Goal: Transaction & Acquisition: Purchase product/service

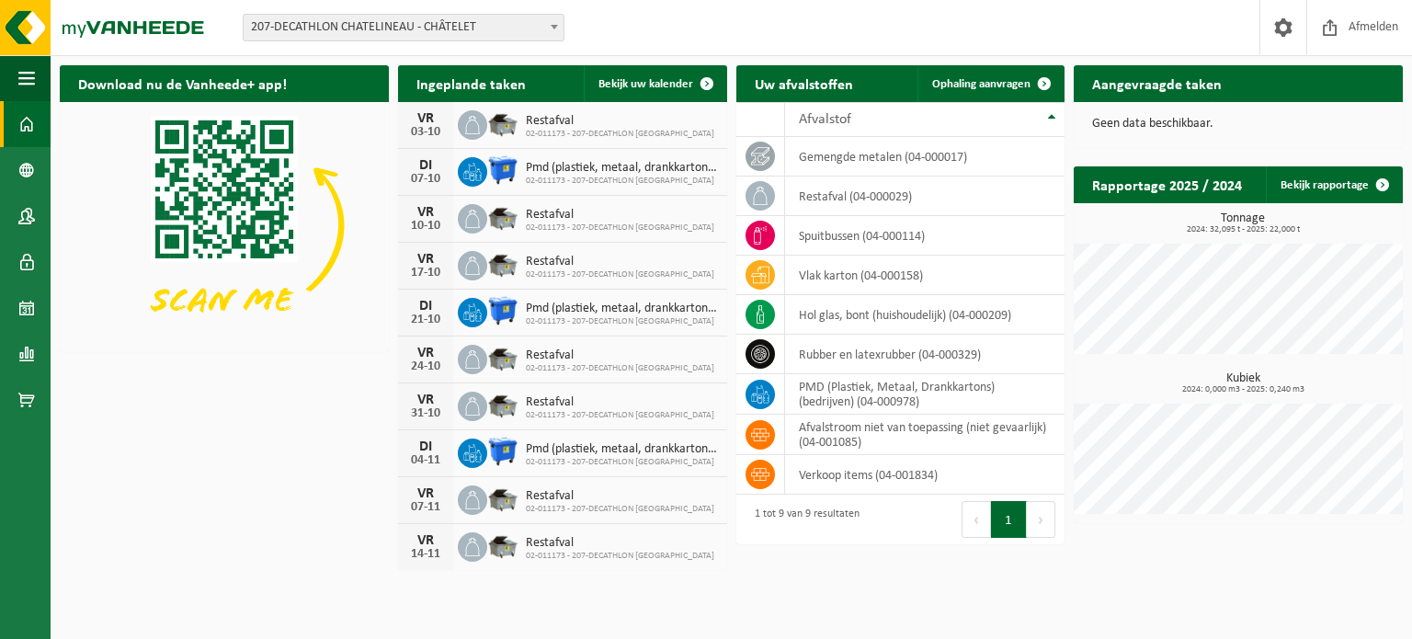
click at [467, 27] on span "207-DECATHLON CHATELINEAU - CHÂTELET" at bounding box center [404, 28] width 320 height 26
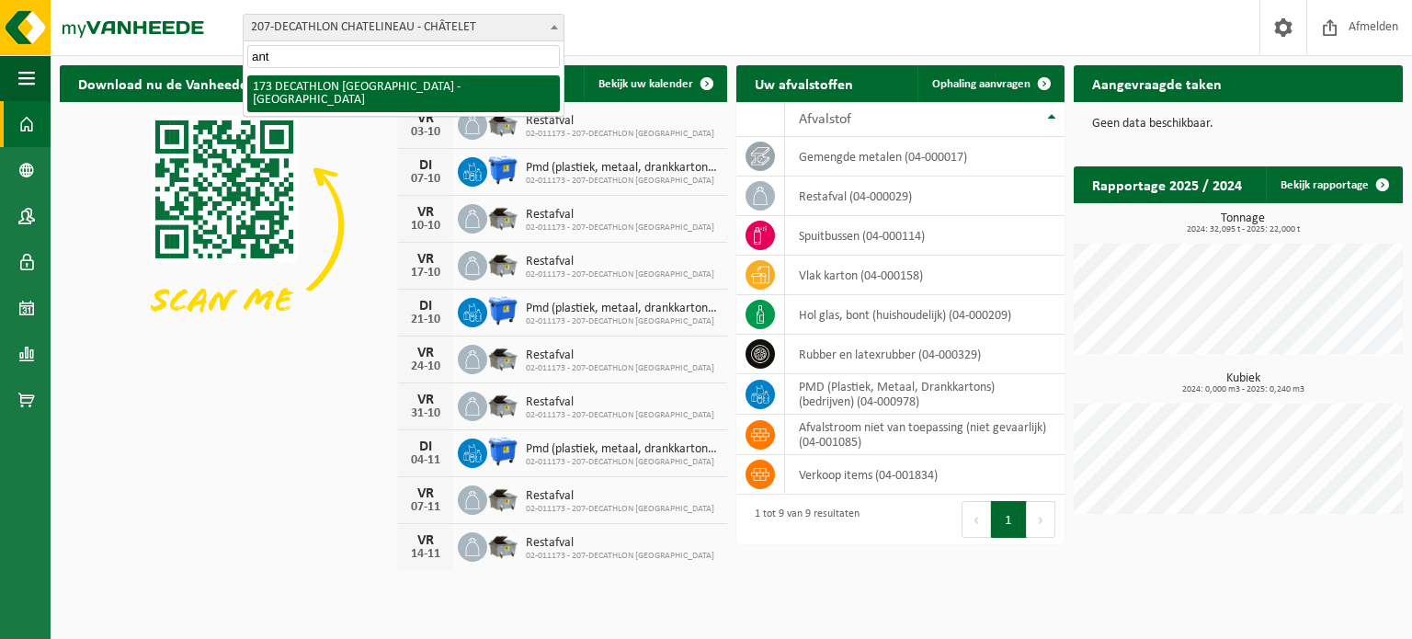
type input "ant"
select select "3328"
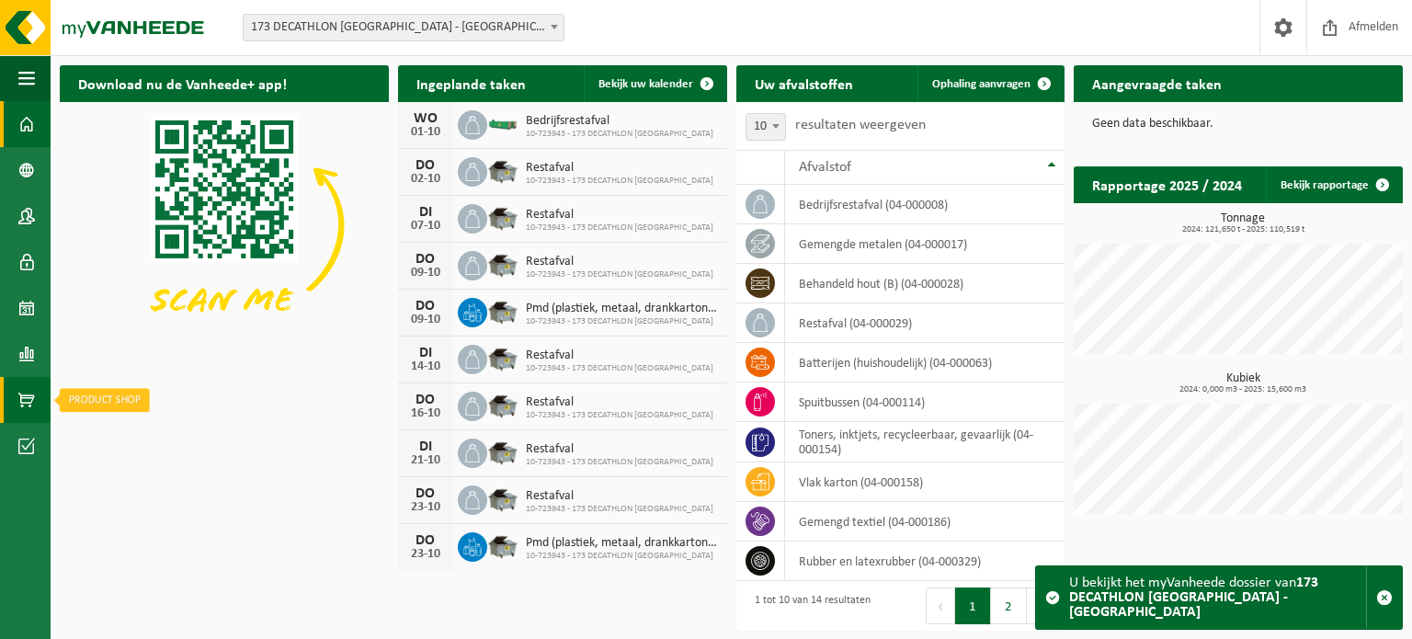
click at [36, 405] on link "Product Shop" at bounding box center [25, 400] width 51 height 46
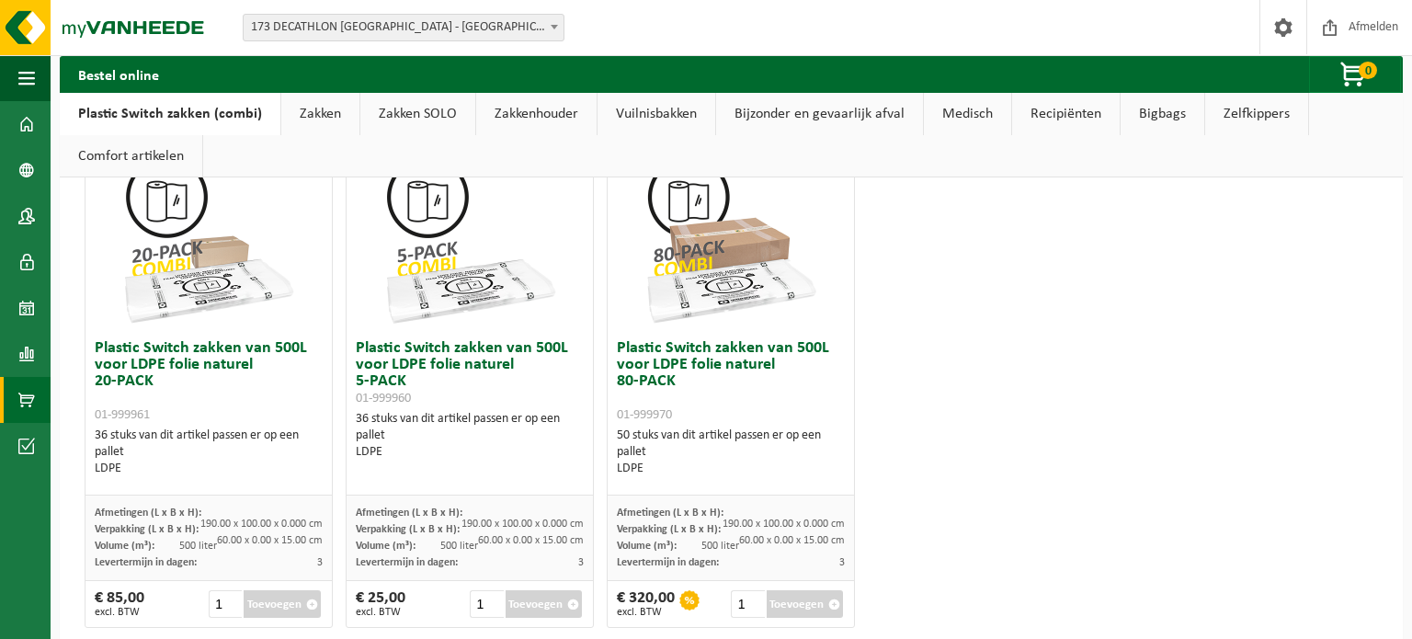
scroll to position [1146, 0]
click at [284, 609] on button "Toevoegen" at bounding box center [282, 602] width 77 height 28
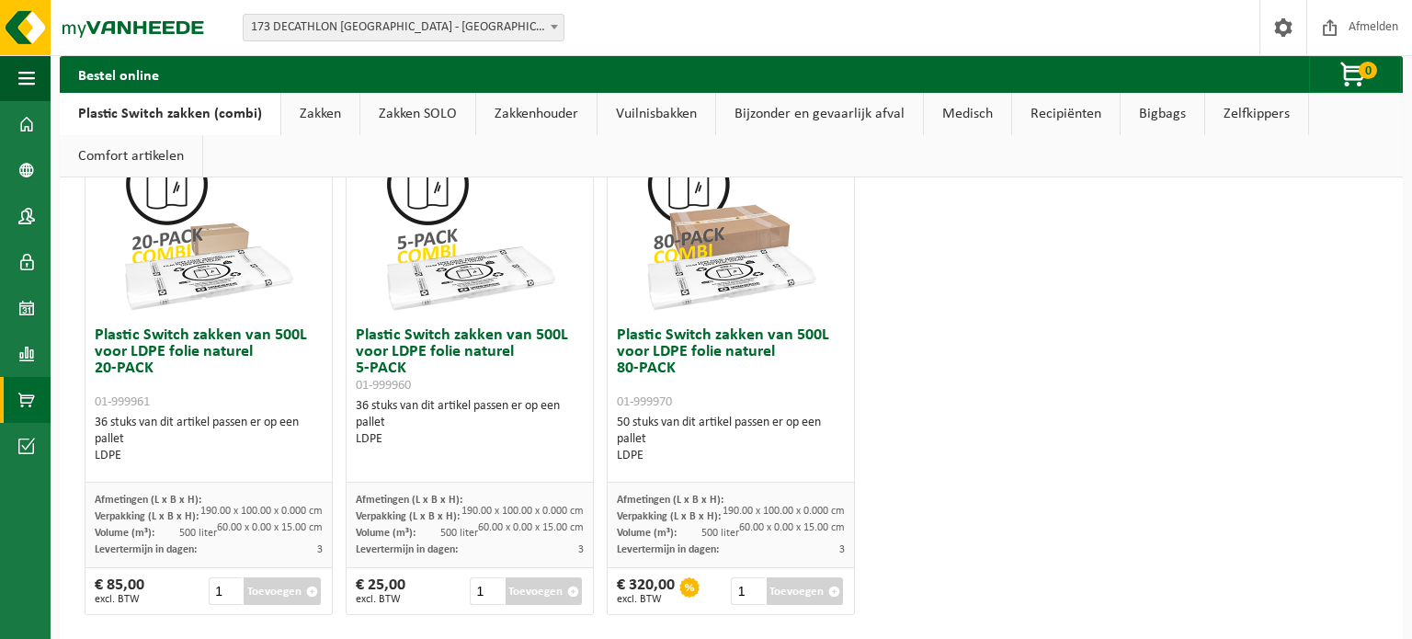
scroll to position [1176, 0]
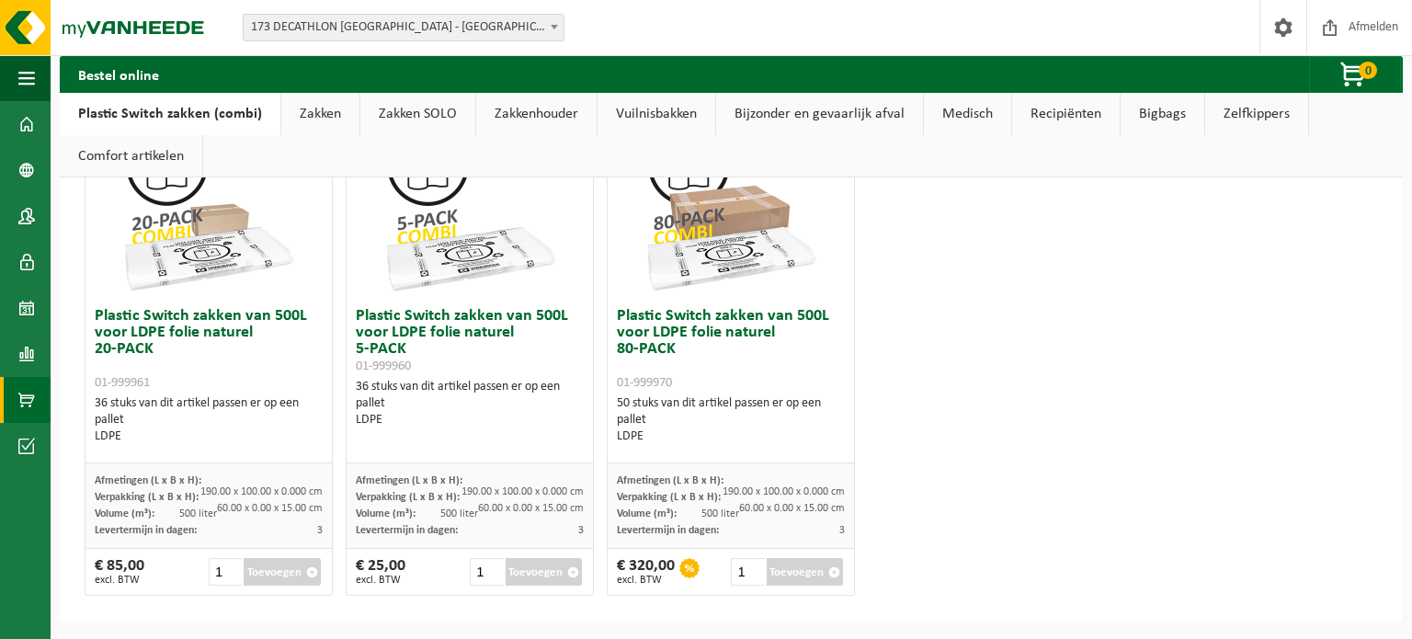
click at [312, 566] on span "button" at bounding box center [312, 572] width 12 height 12
click at [329, 130] on link "Zakken" at bounding box center [320, 114] width 78 height 42
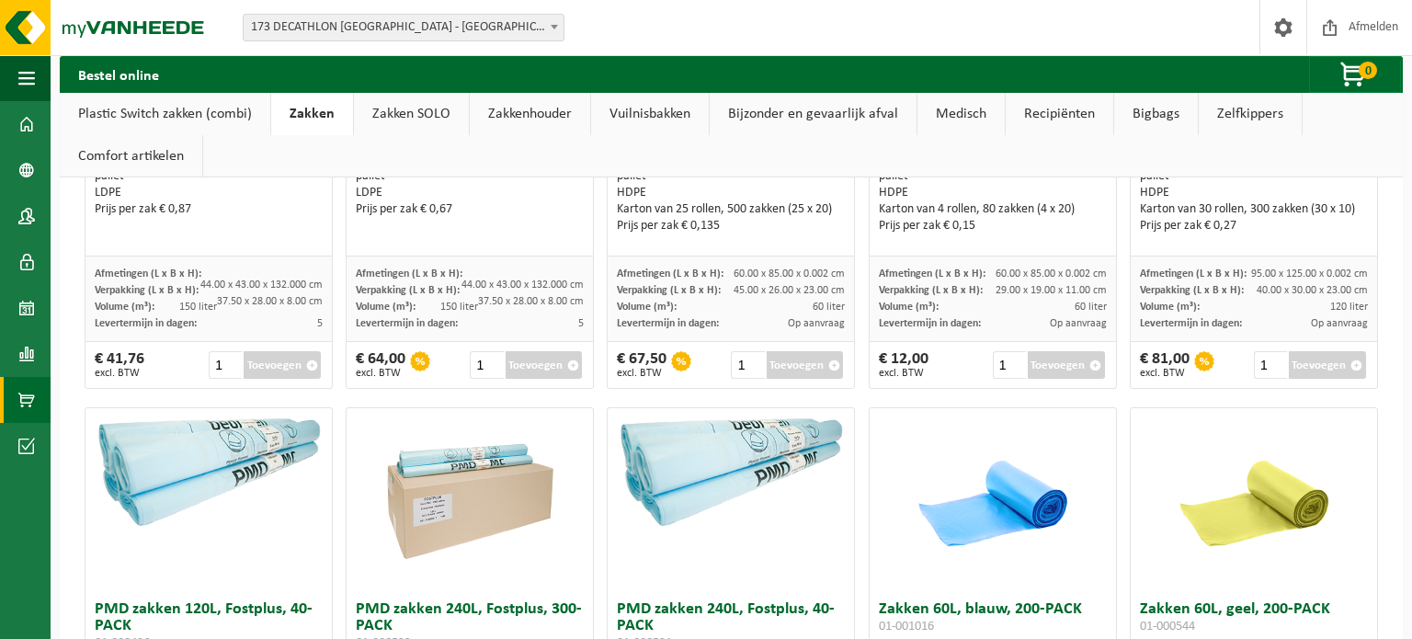
scroll to position [1409, 0]
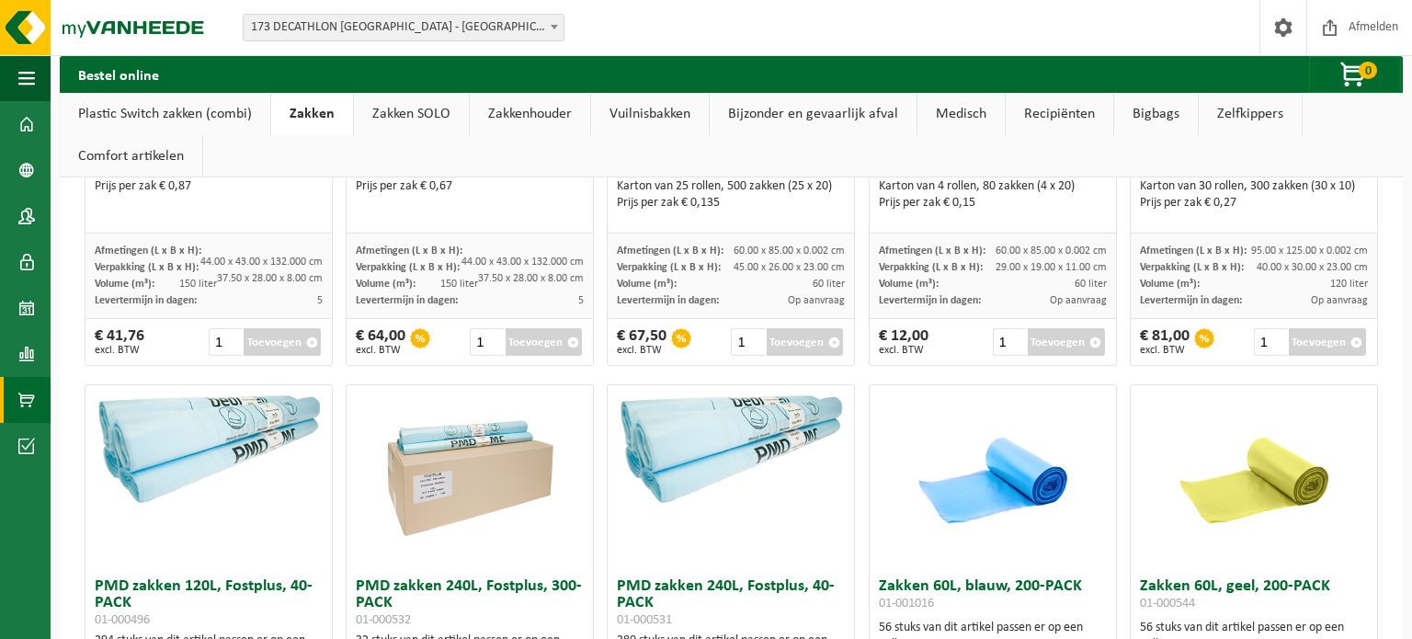
click at [530, 338] on button "Toevoegen" at bounding box center [544, 342] width 77 height 28
click at [6, 344] on link "Rapportage" at bounding box center [25, 354] width 51 height 46
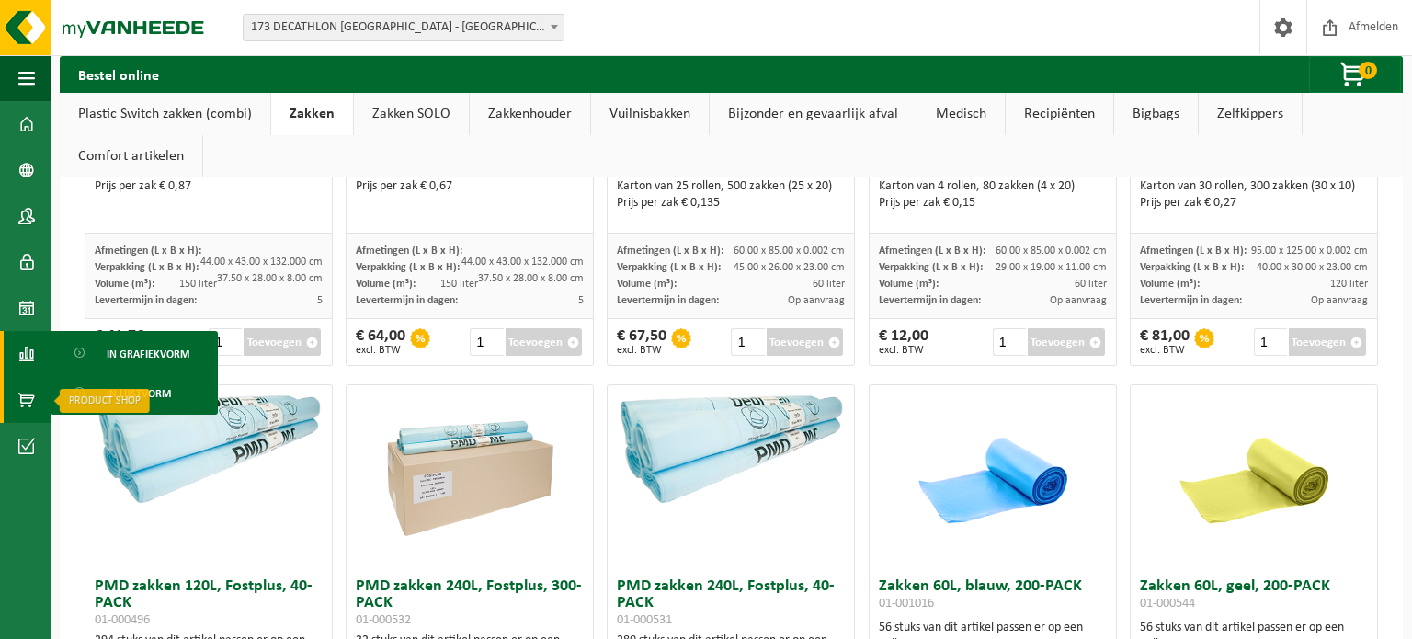
click at [33, 405] on span at bounding box center [26, 400] width 17 height 46
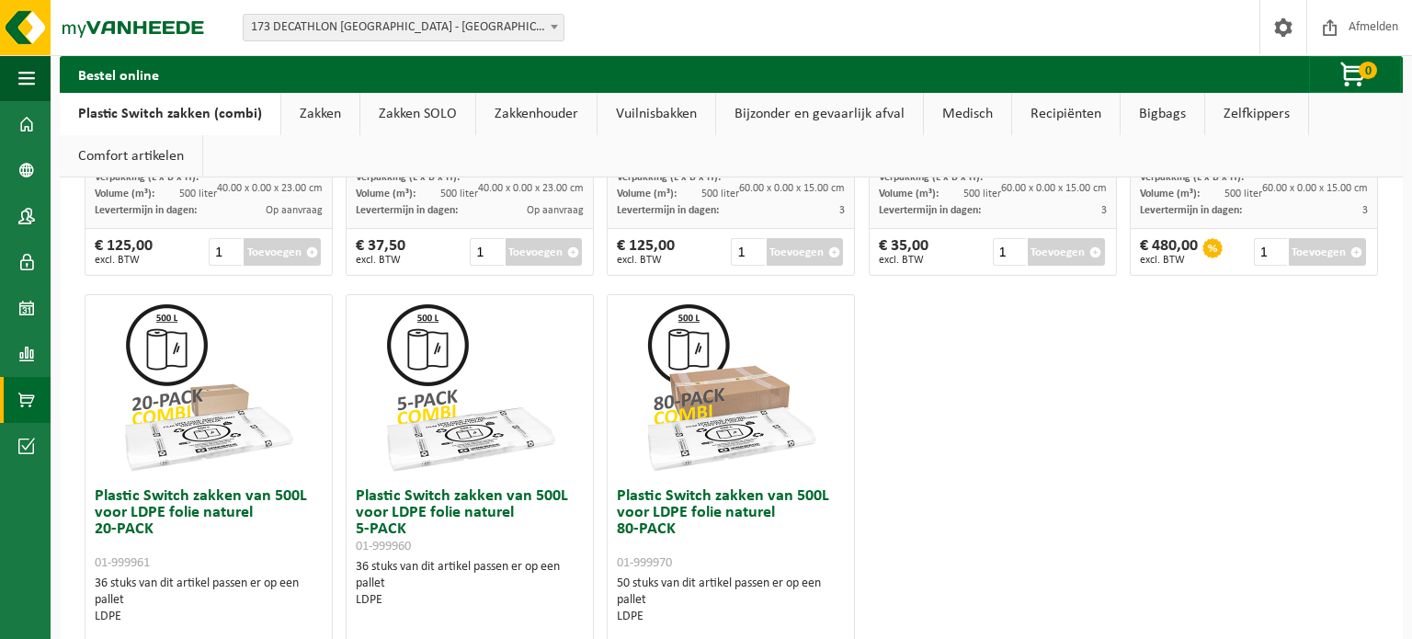
scroll to position [997, 0]
click at [1055, 252] on button "Toevoegen" at bounding box center [1066, 251] width 77 height 28
click at [409, 460] on img at bounding box center [470, 386] width 184 height 184
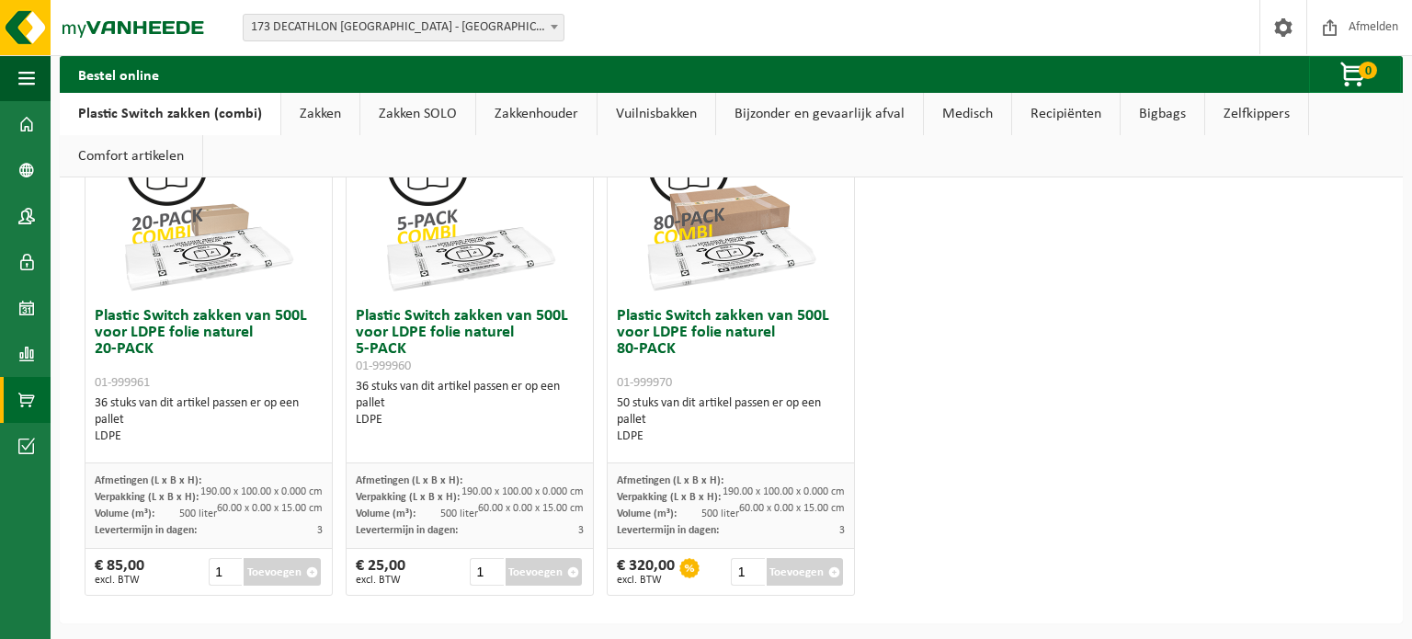
scroll to position [1173, 0]
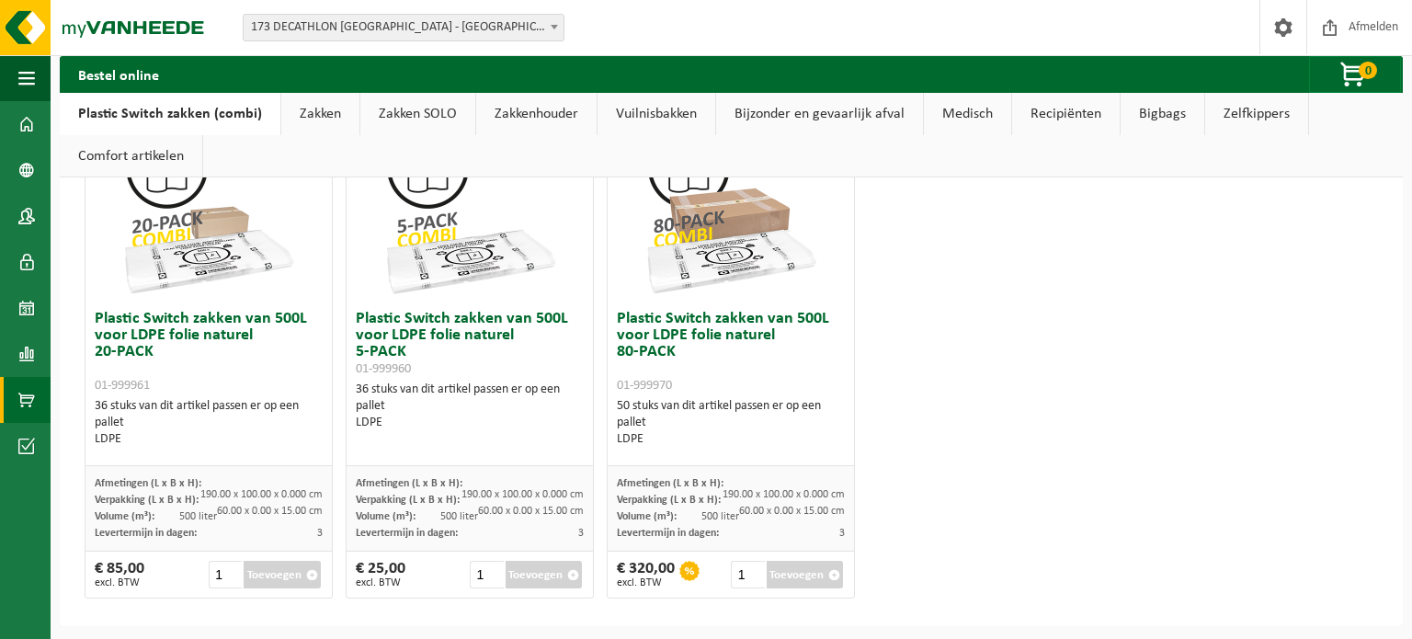
click at [576, 577] on span "button" at bounding box center [573, 575] width 12 height 12
click at [1396, 27] on span "Afmelden" at bounding box center [1373, 27] width 59 height 54
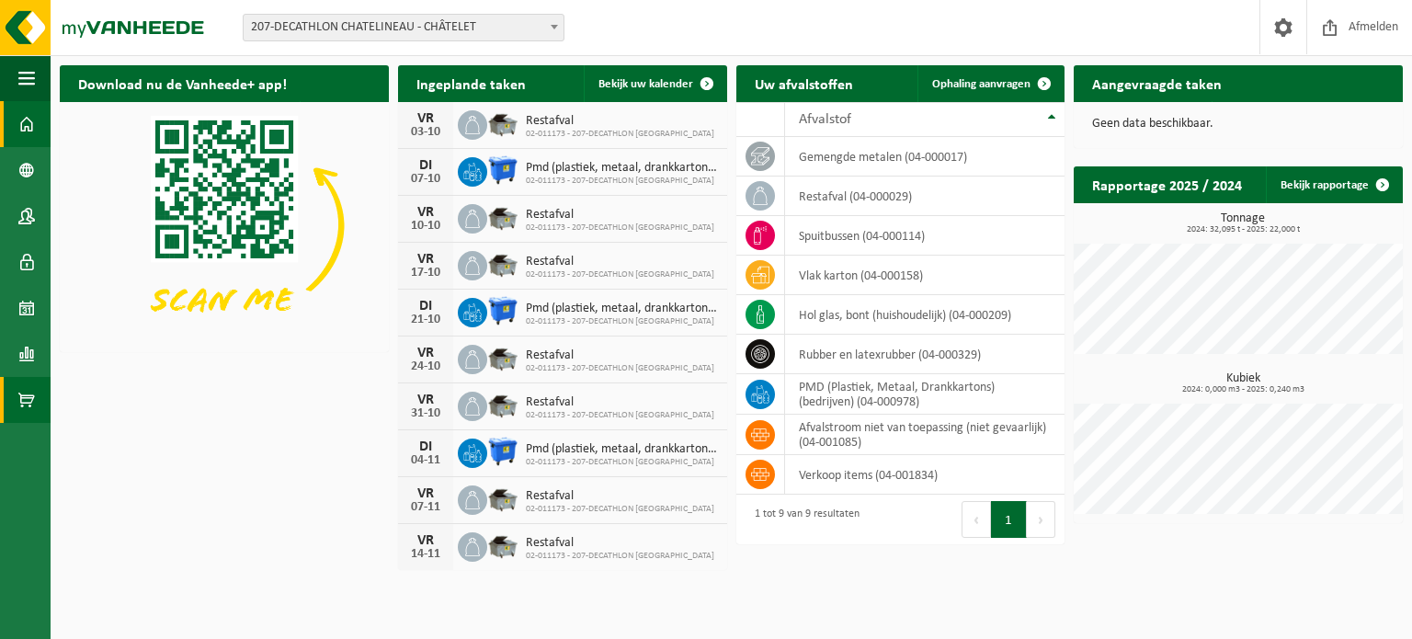
click at [30, 390] on span at bounding box center [26, 400] width 17 height 46
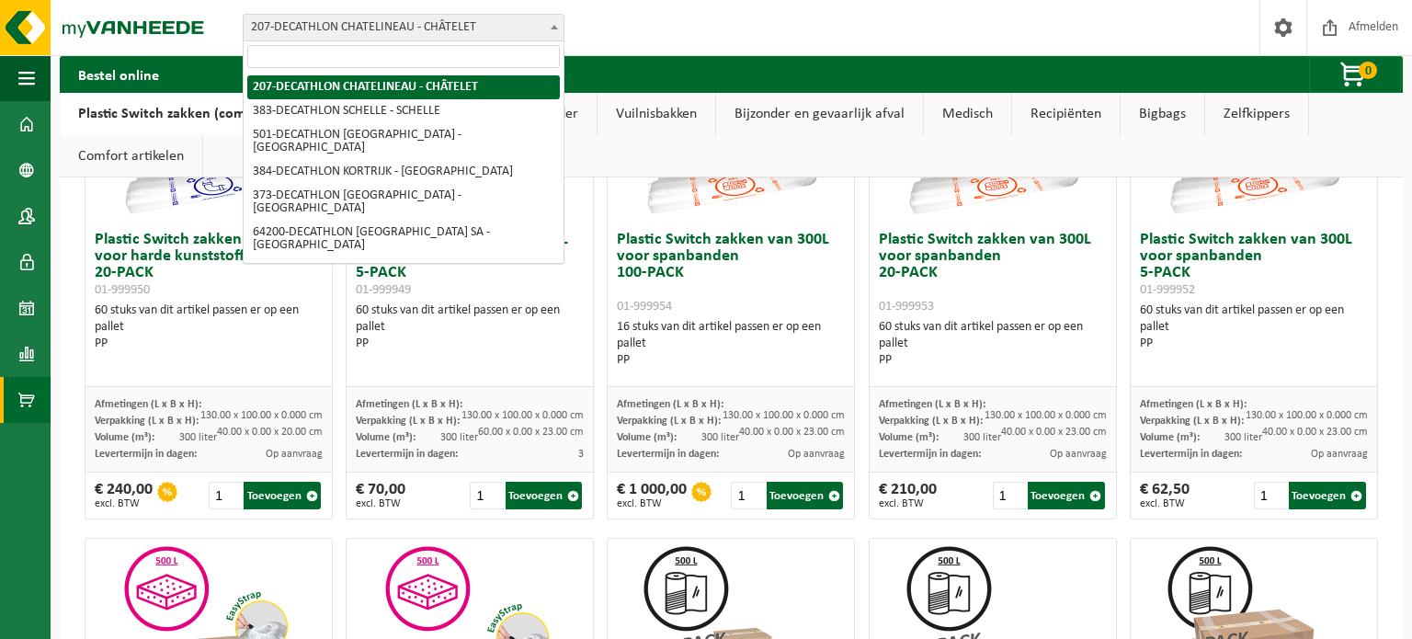
click at [373, 21] on span "207-DECATHLON CHATELINEAU - CHÂTELET" at bounding box center [404, 28] width 320 height 26
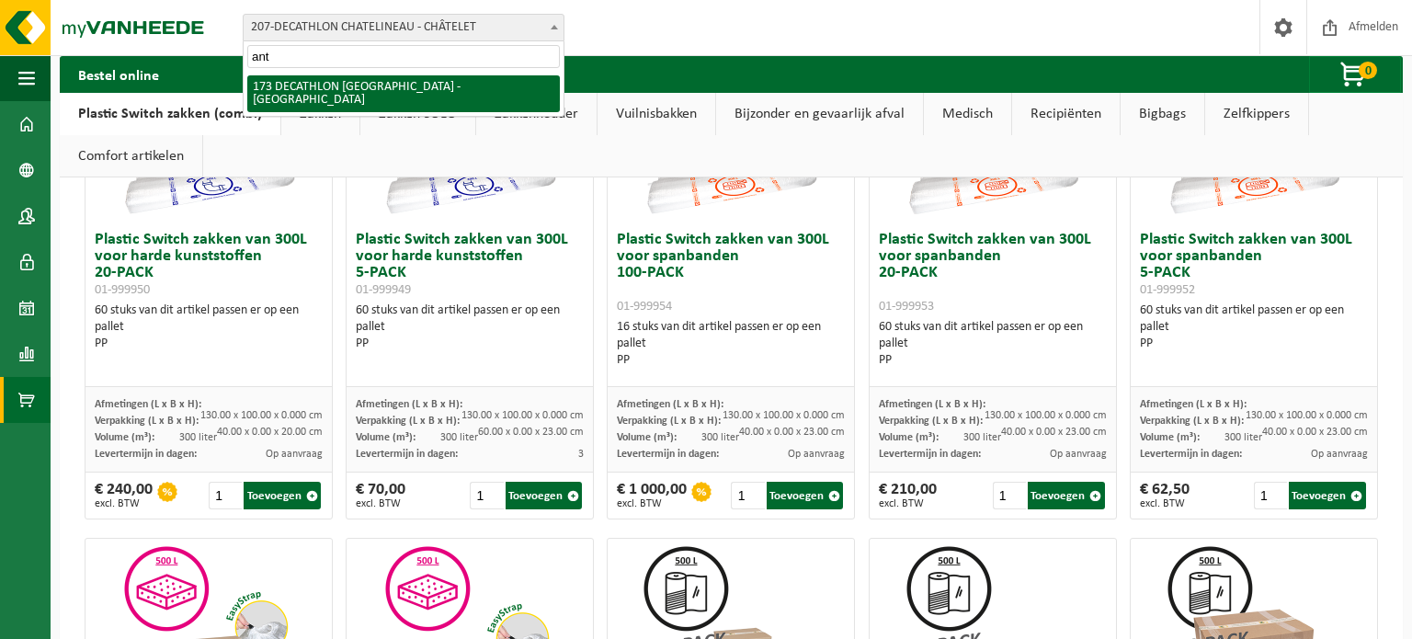
type input "ant"
select select "3328"
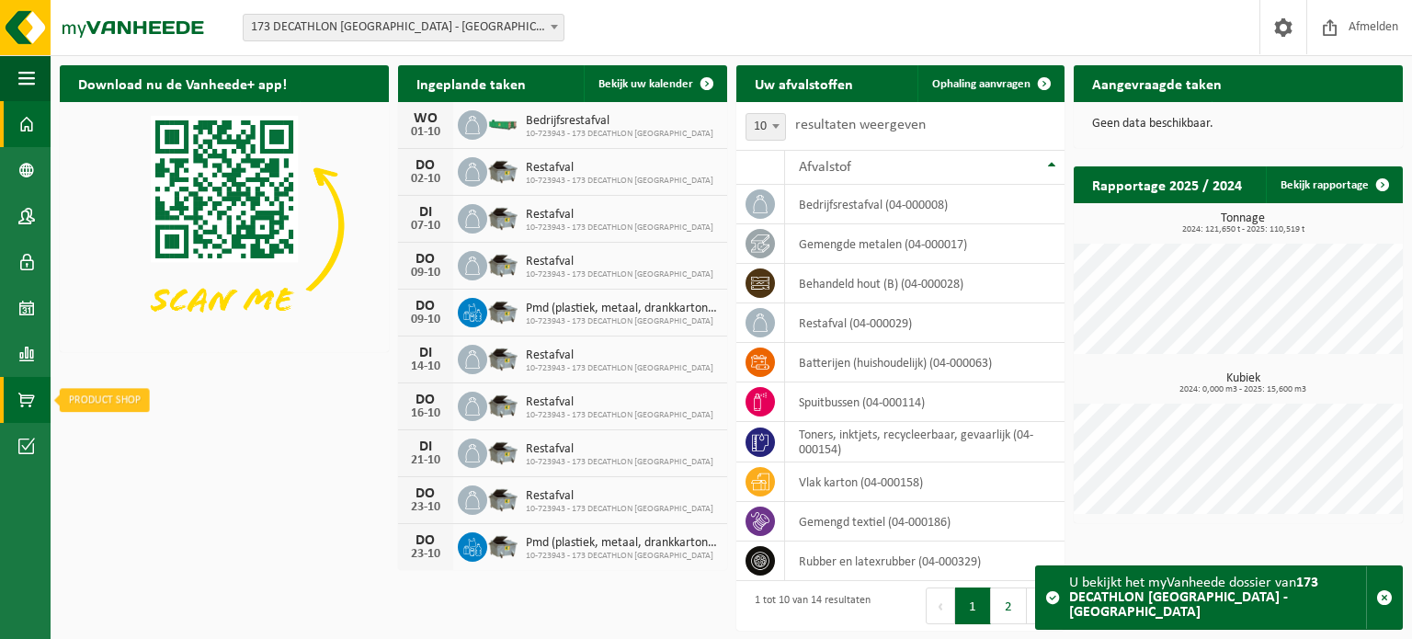
click at [25, 384] on span at bounding box center [26, 400] width 17 height 46
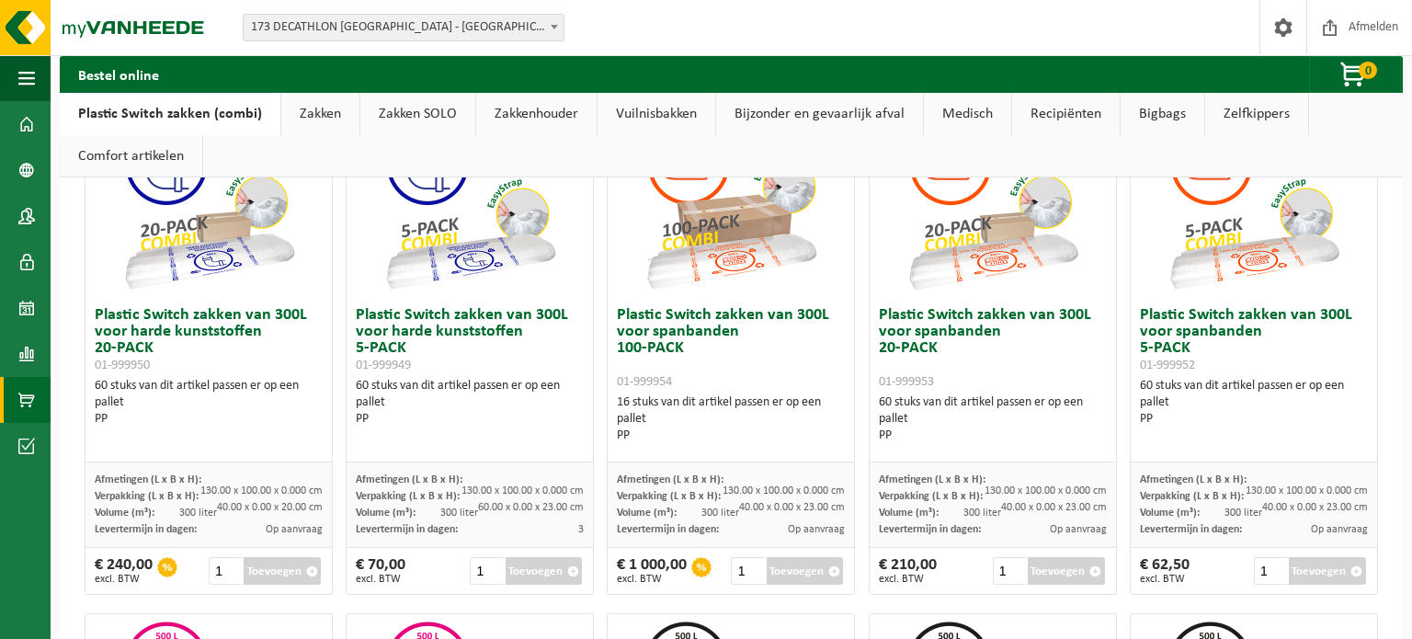
scroll to position [235, 0]
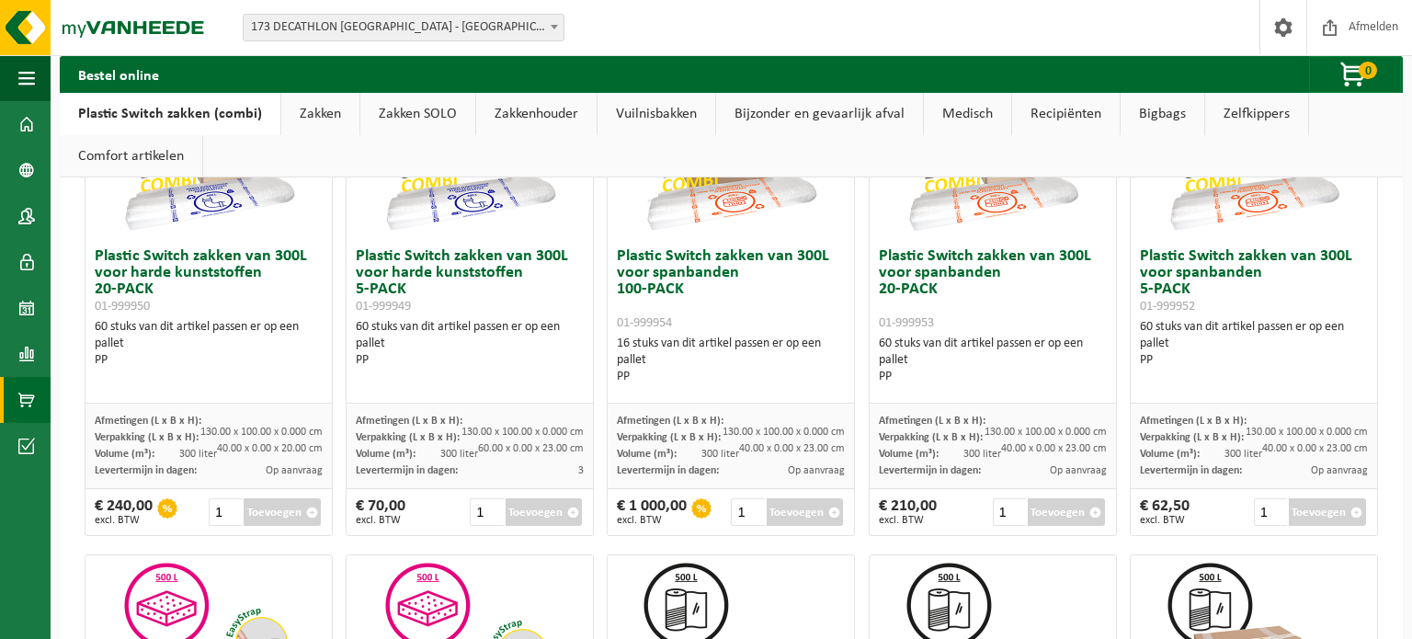
click at [556, 505] on button "Toevoegen" at bounding box center [544, 512] width 77 height 28
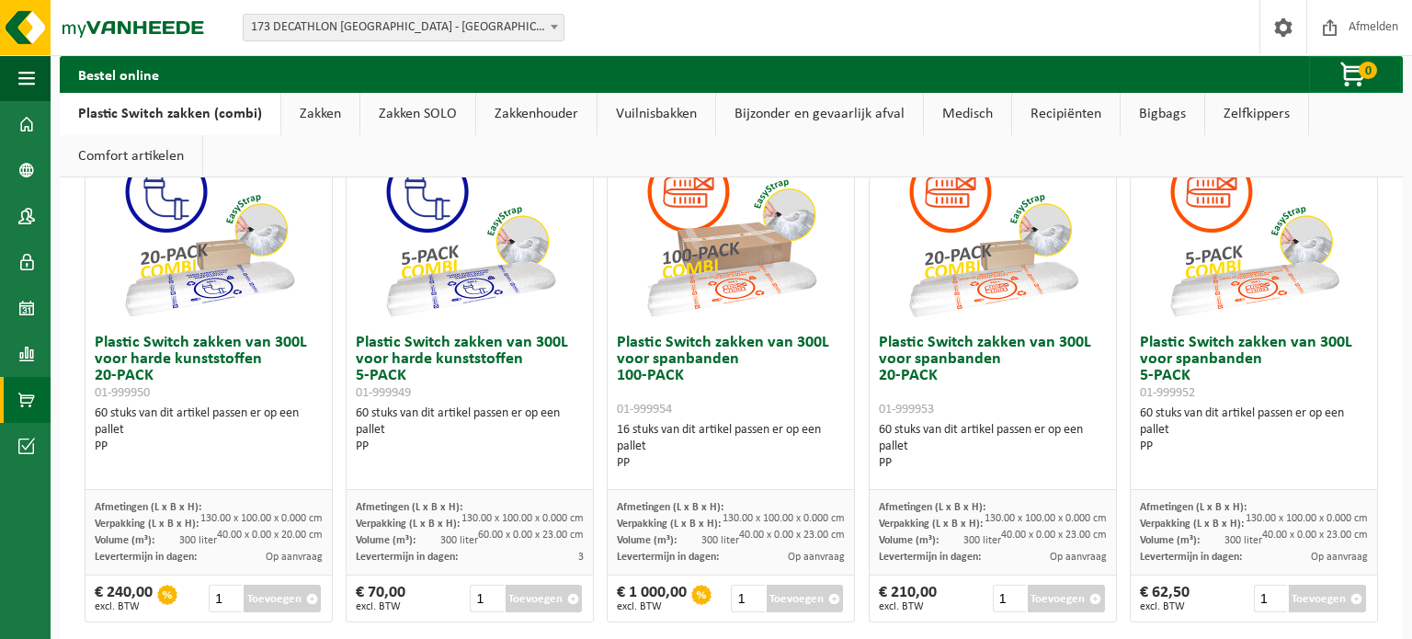
scroll to position [0, 0]
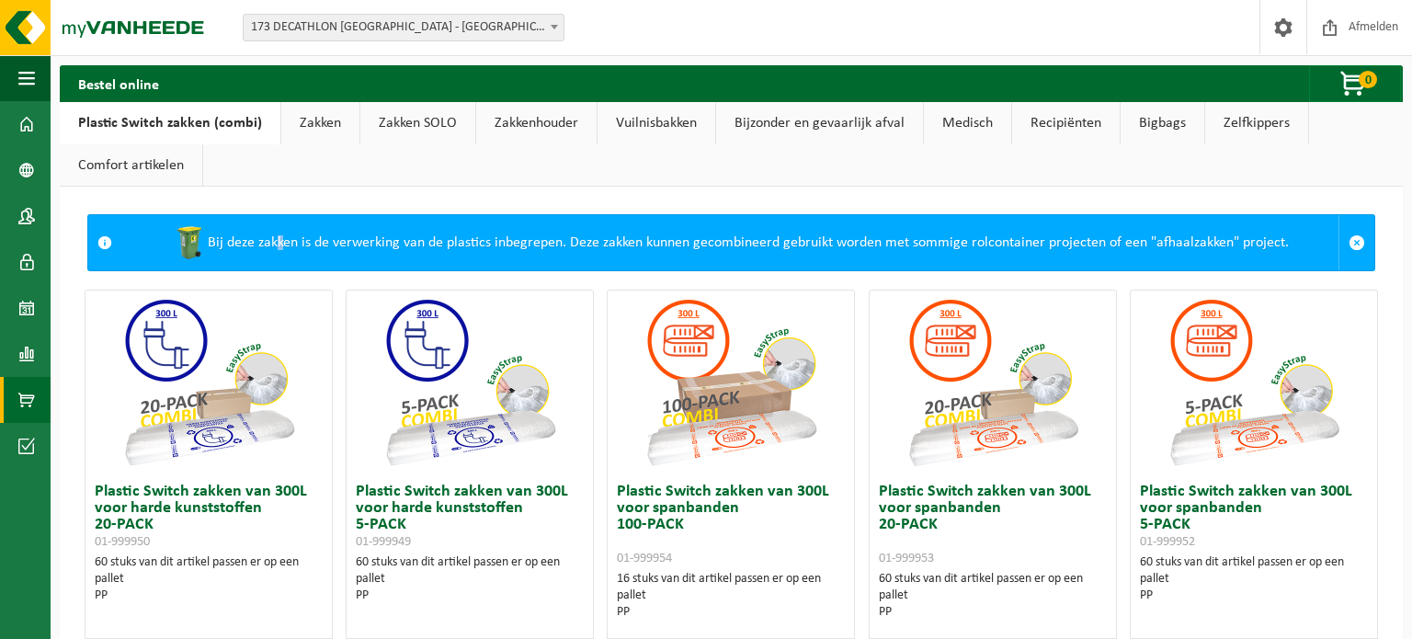
drag, startPoint x: 280, startPoint y: 267, endPoint x: 232, endPoint y: 256, distance: 49.8
click at [266, 263] on div "Bij deze zakken is de verwerking van de plastics inbegrepen. Deze zakken kunnen…" at bounding box center [729, 242] width 1217 height 55
click at [18, 337] on span at bounding box center [26, 354] width 17 height 46
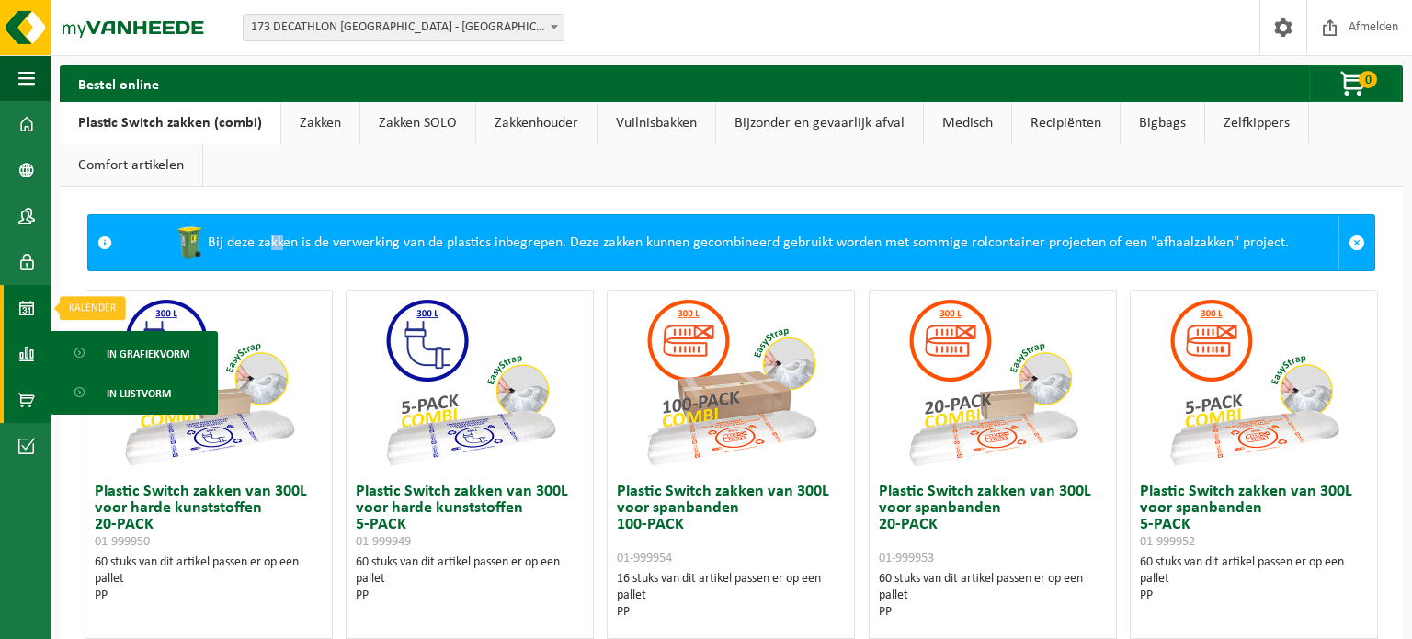
click at [19, 293] on span at bounding box center [26, 308] width 17 height 46
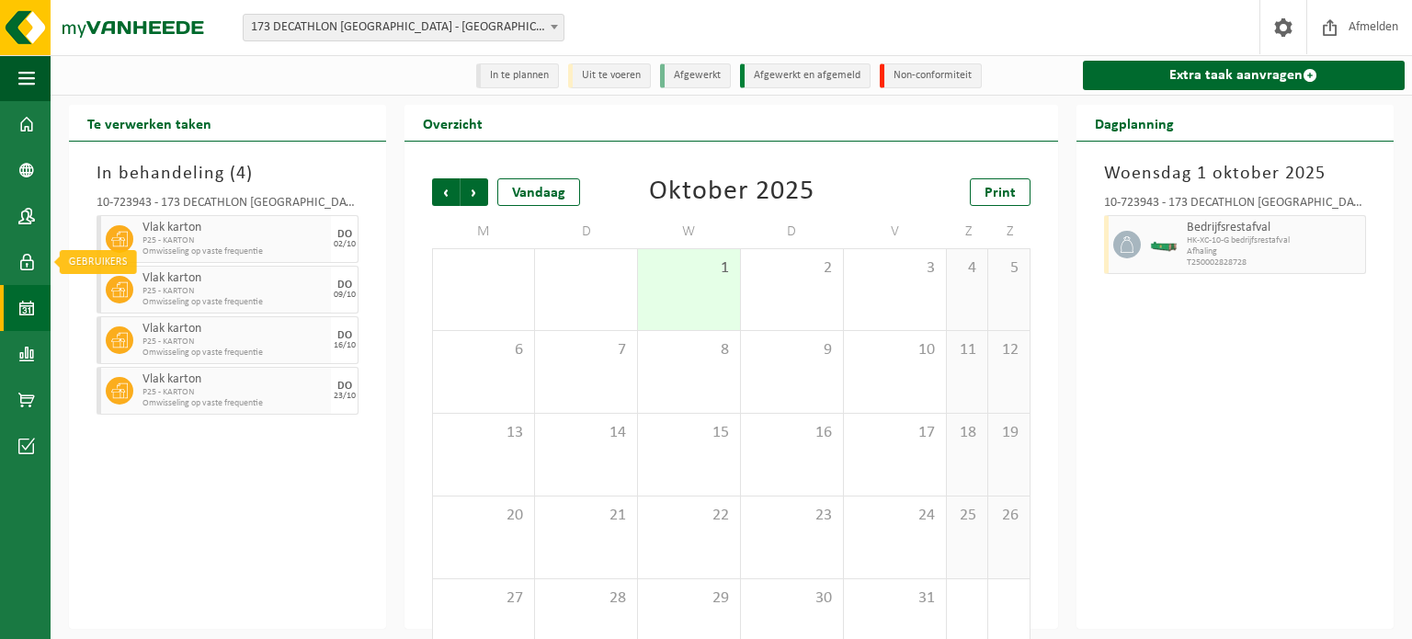
click at [26, 256] on span at bounding box center [26, 262] width 17 height 46
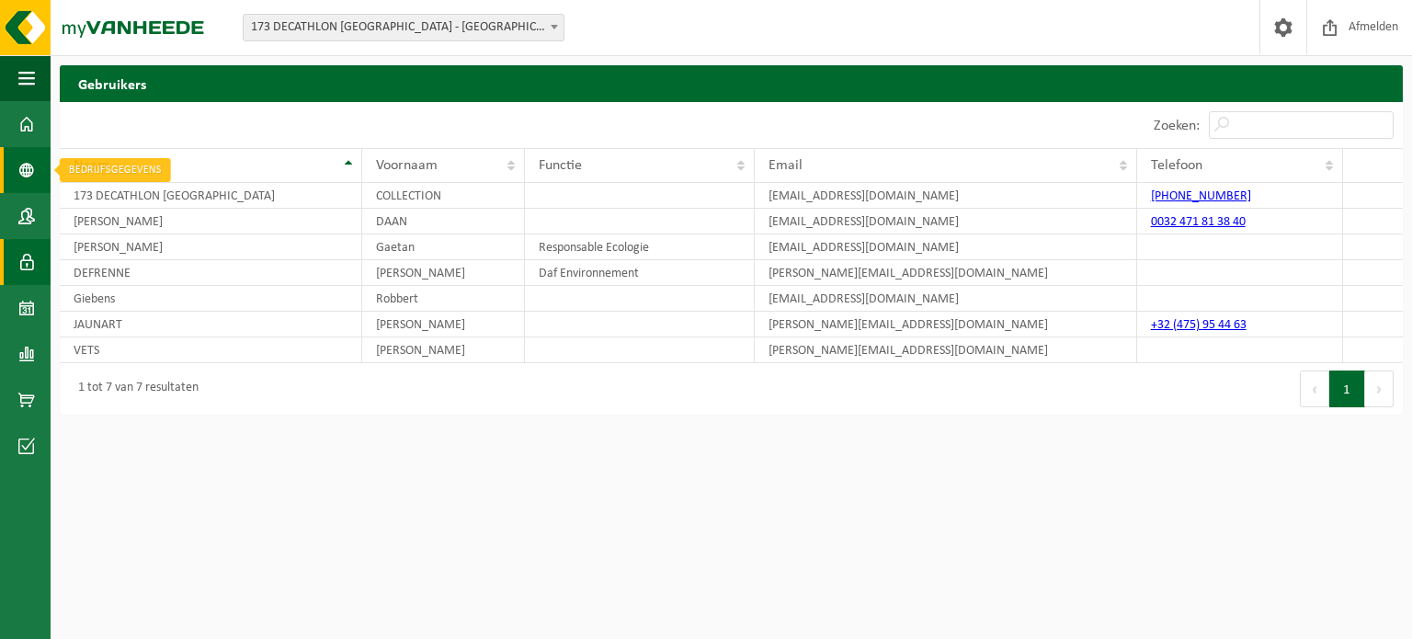
click at [24, 185] on span at bounding box center [26, 170] width 17 height 46
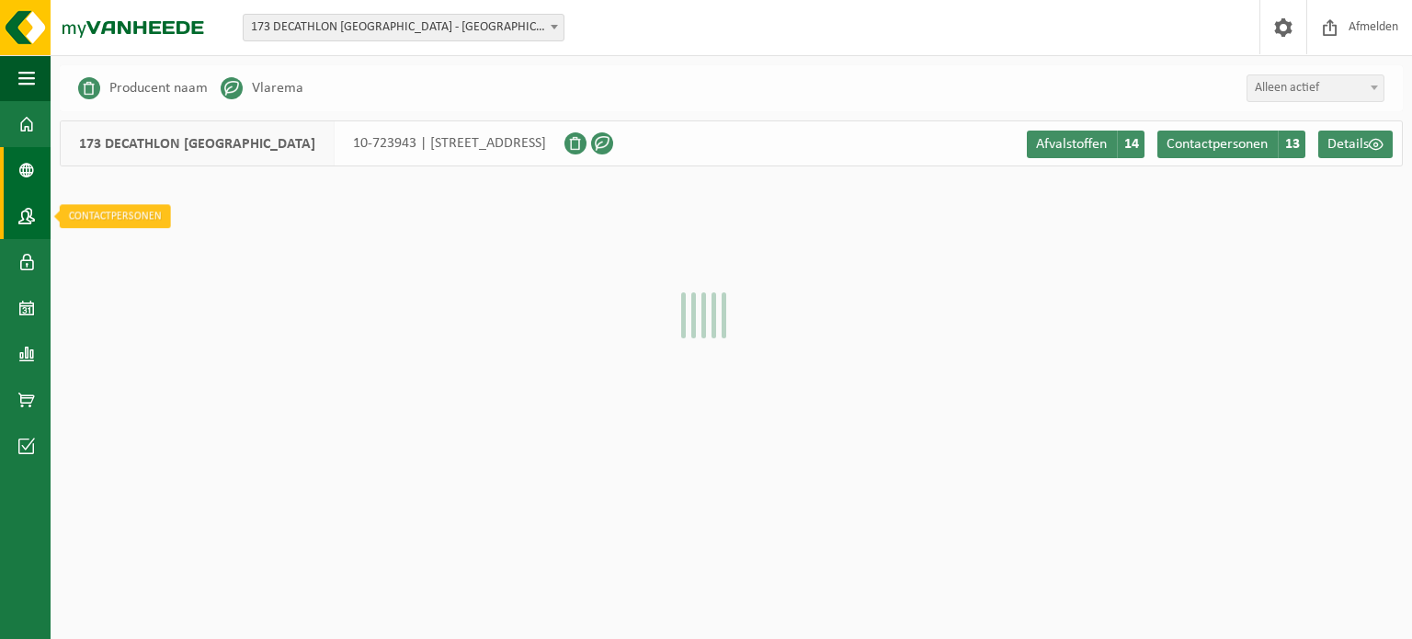
click at [23, 210] on span at bounding box center [26, 216] width 17 height 46
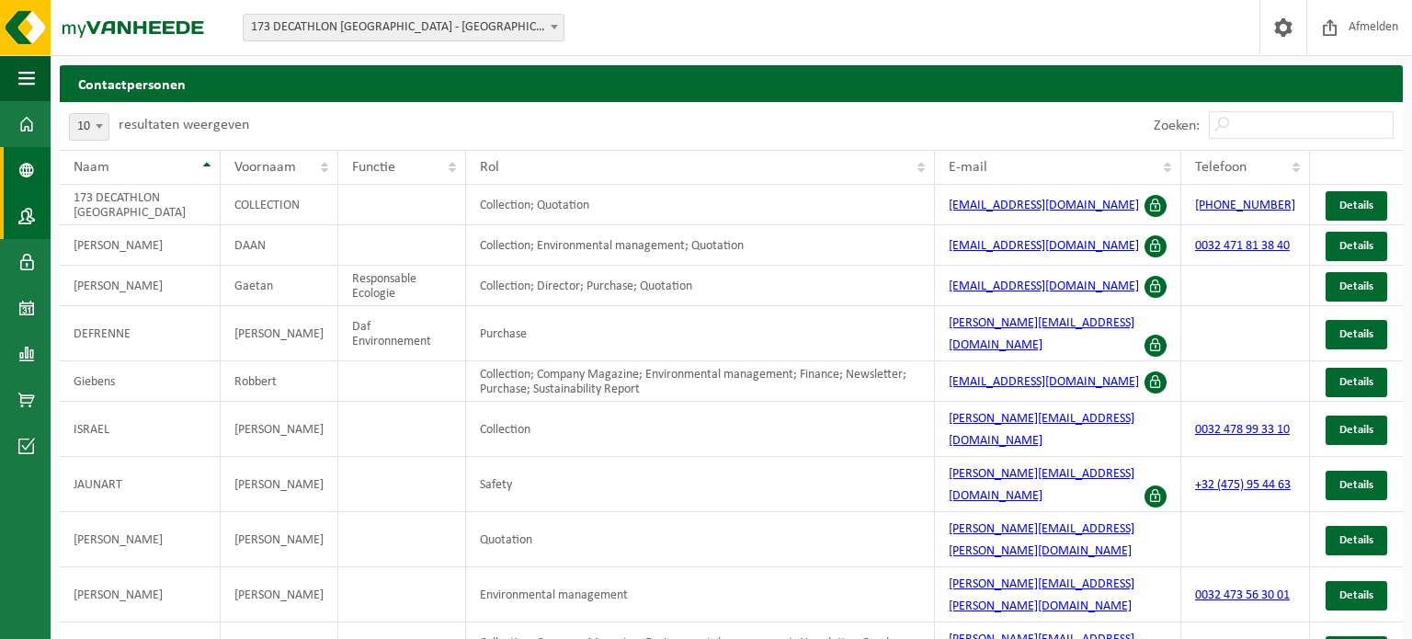
click at [24, 175] on span at bounding box center [26, 170] width 17 height 46
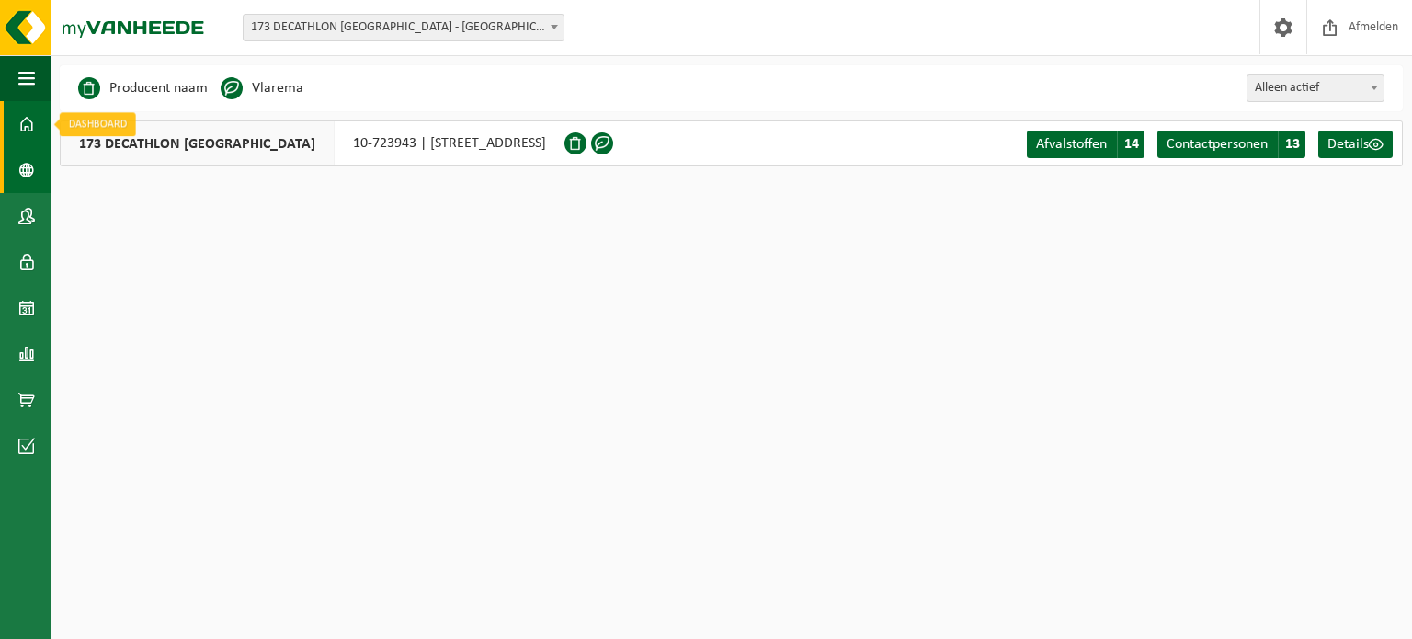
click at [7, 125] on link "Dashboard" at bounding box center [25, 124] width 51 height 46
